Goal: Information Seeking & Learning: Understand process/instructions

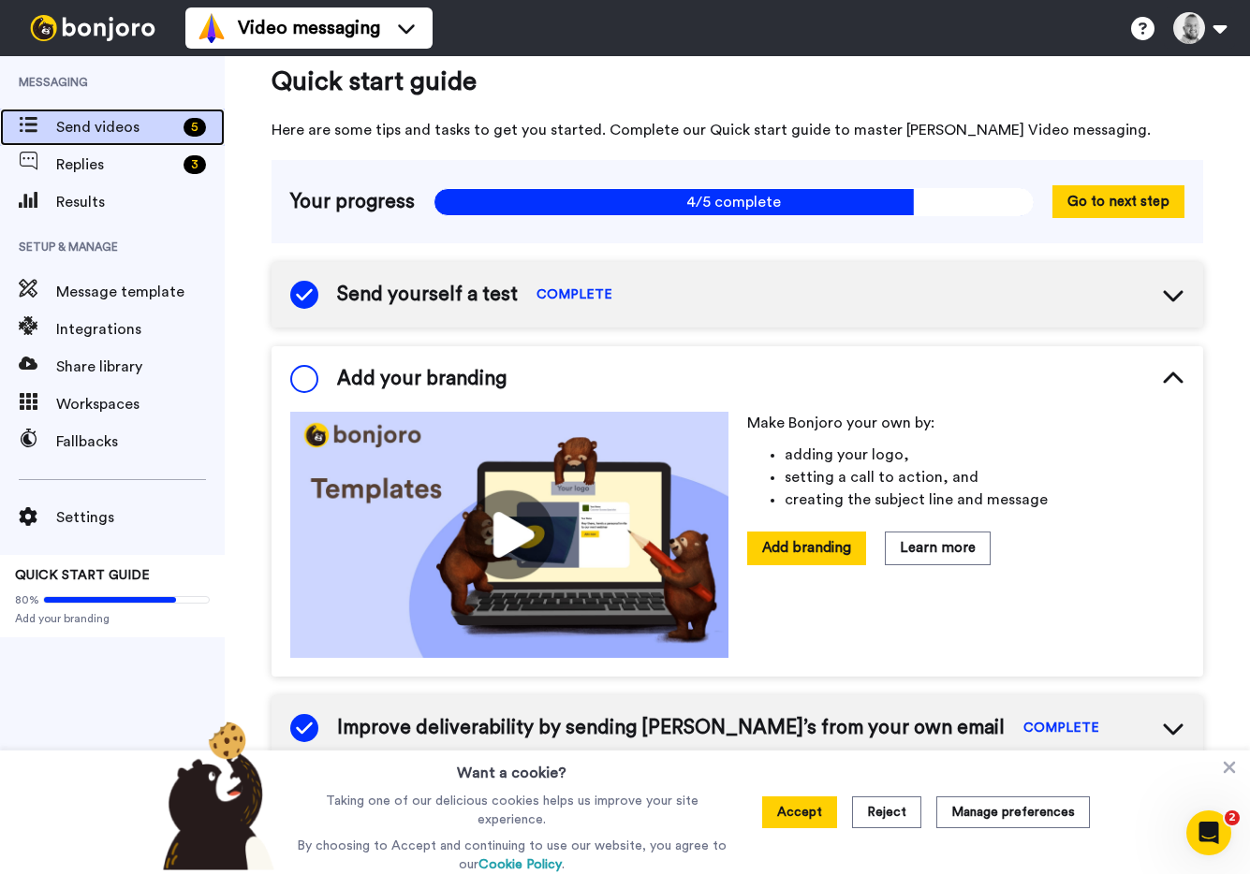
click at [70, 128] on span "Send videos" at bounding box center [116, 127] width 120 height 22
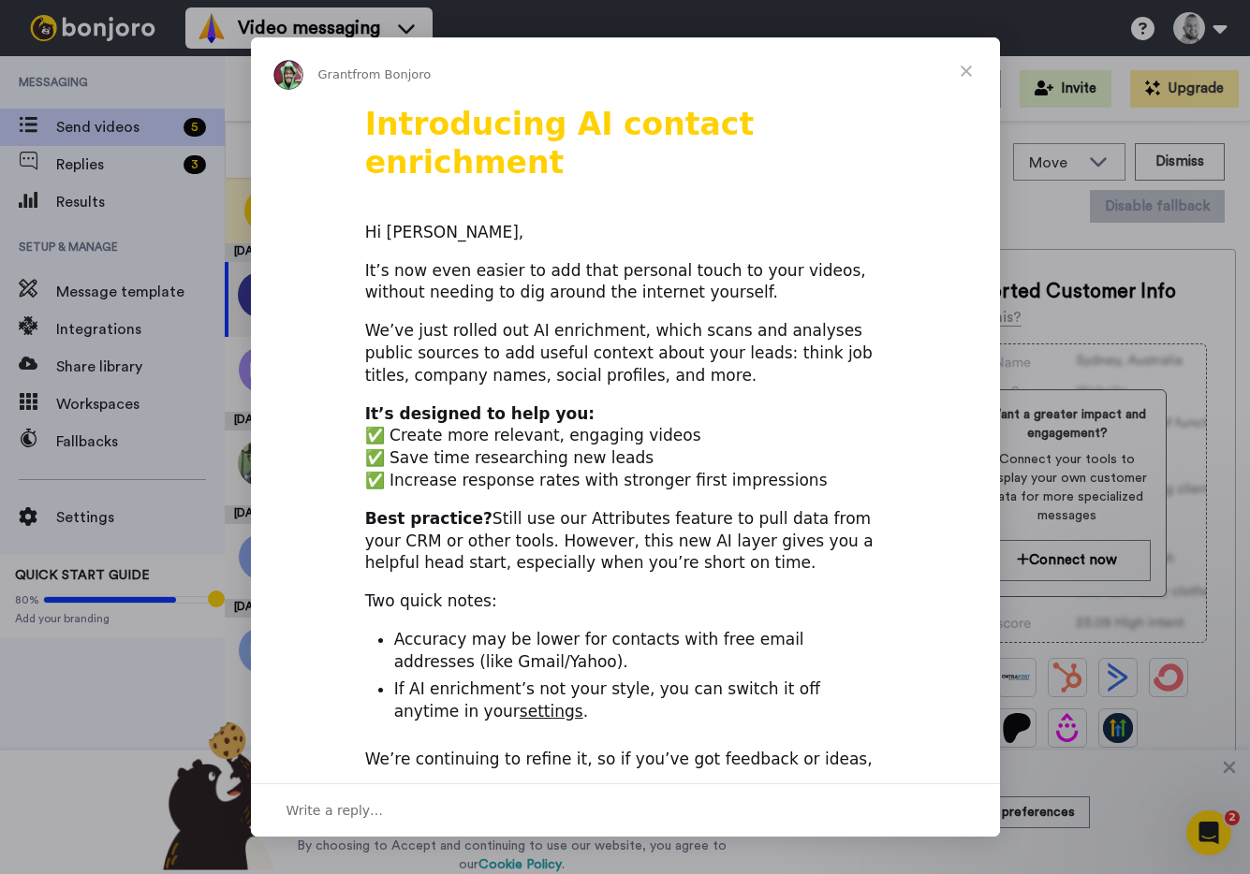
click at [977, 63] on span "Close" at bounding box center [965, 70] width 67 height 67
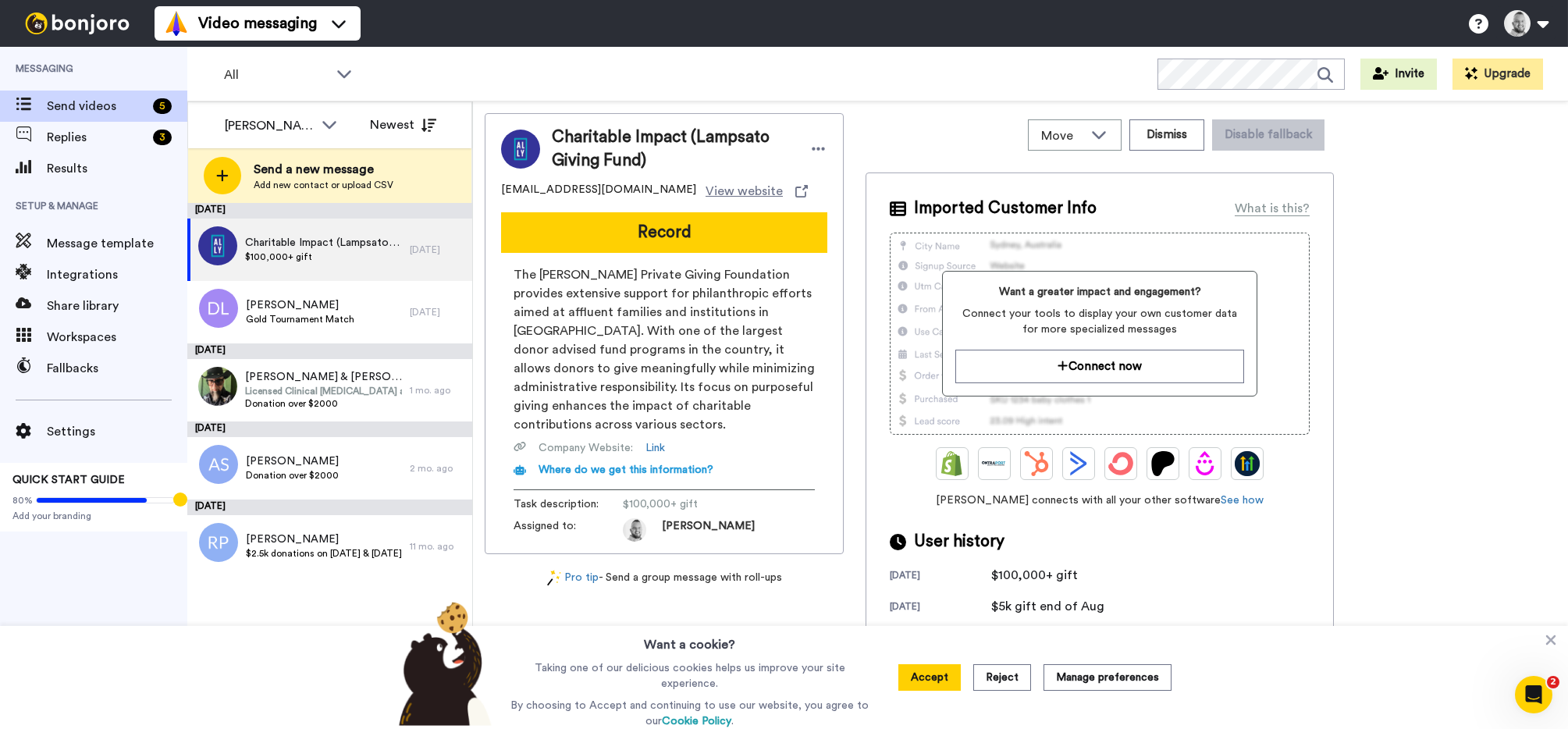
click at [967, 139] on div "Move WORKSPACES View all Default Uncategorized Thanking $2000+ | Donors Thankin…" at bounding box center [1100, 135] width 469 height 43
click at [1042, 126] on div "Charitable Impact (Lampsato Giving Fund) [EMAIL_ADDRESS][DOMAIN_NAME] View webs…" at bounding box center [1020, 419] width 1072 height 611
click at [88, 27] on img at bounding box center [77, 23] width 117 height 22
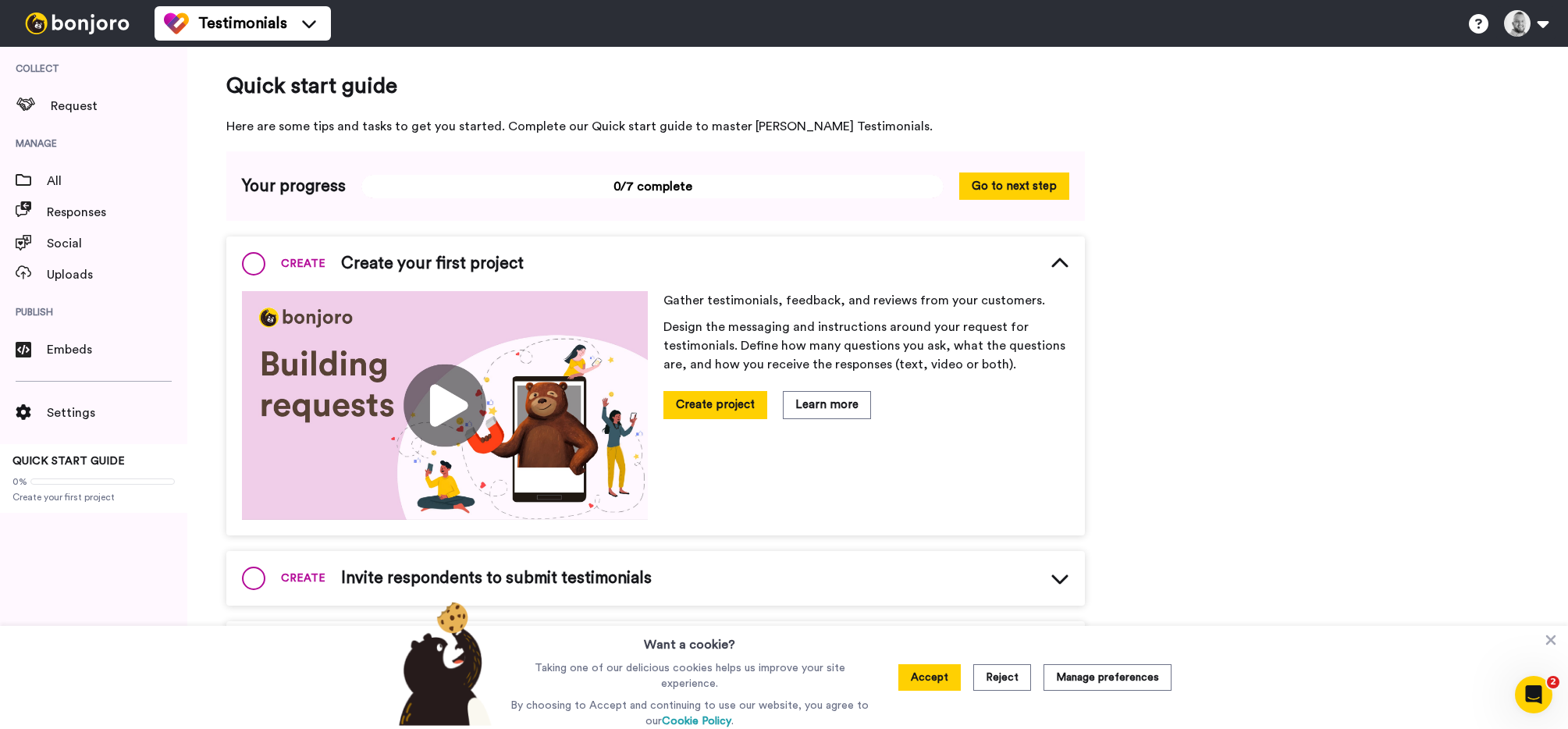
drag, startPoint x: 940, startPoint y: 97, endPoint x: 792, endPoint y: 95, distance: 148.0
click at [922, 95] on span "Quick start guide" at bounding box center [656, 85] width 859 height 31
click at [63, 22] on img at bounding box center [77, 23] width 117 height 22
